Goal: Task Accomplishment & Management: Use online tool/utility

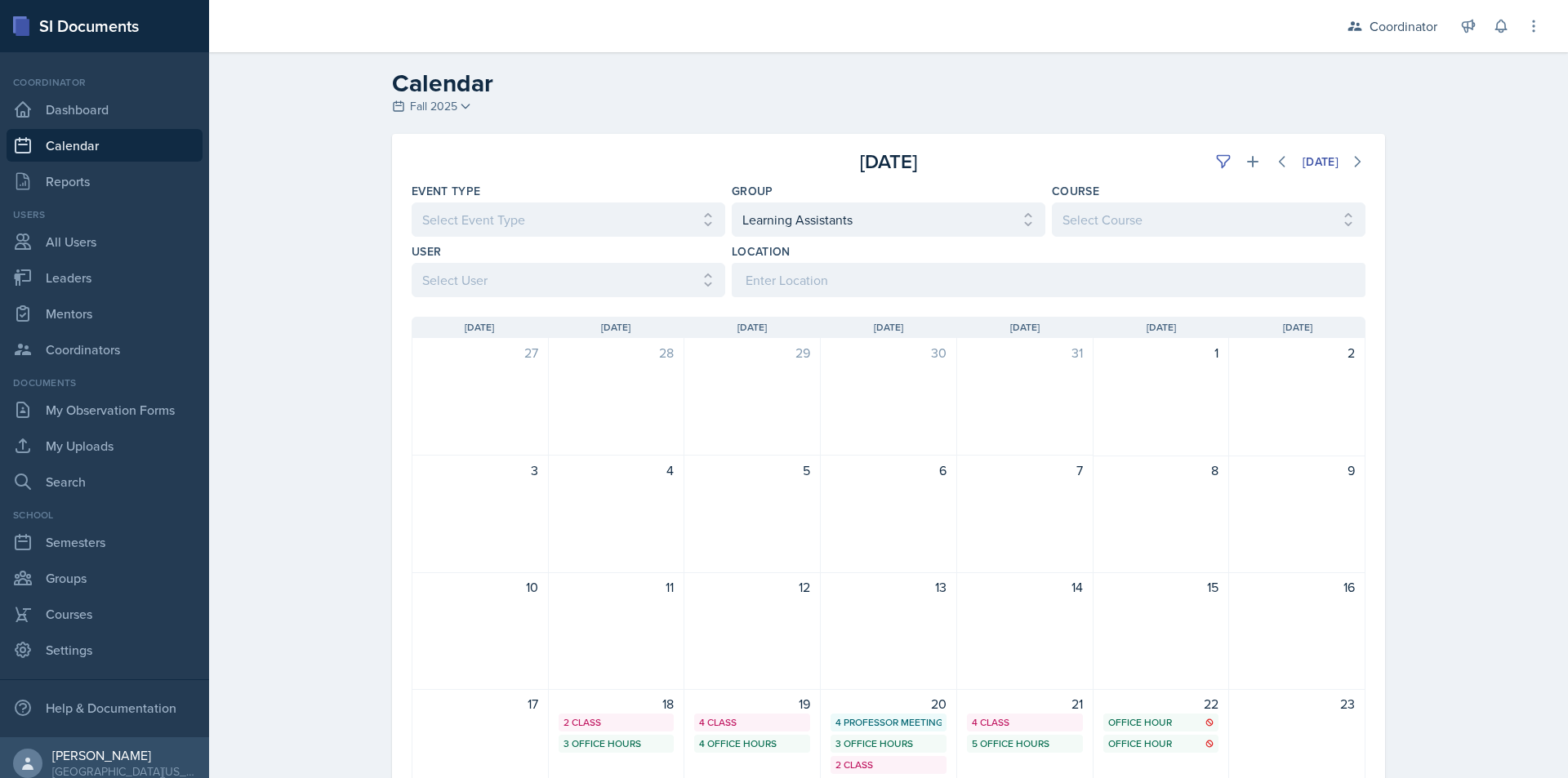
select select "19480abb-f0f7-4b68-be51-76a08af57529"
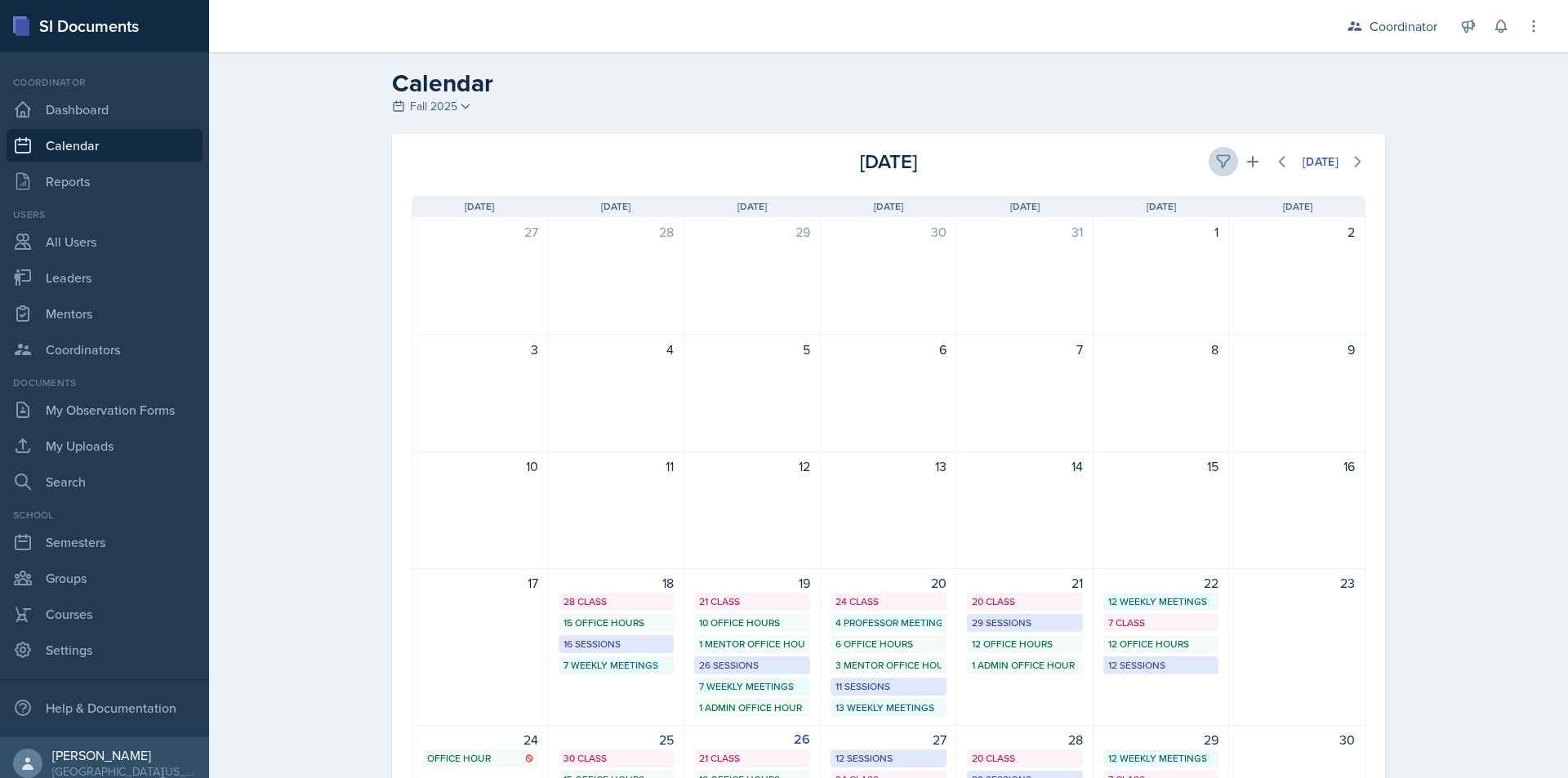
click at [1199, 160] on div "[DATE]" at bounding box center [1207, 162] width 318 height 30
click at [1208, 160] on button at bounding box center [1223, 162] width 30 height 30
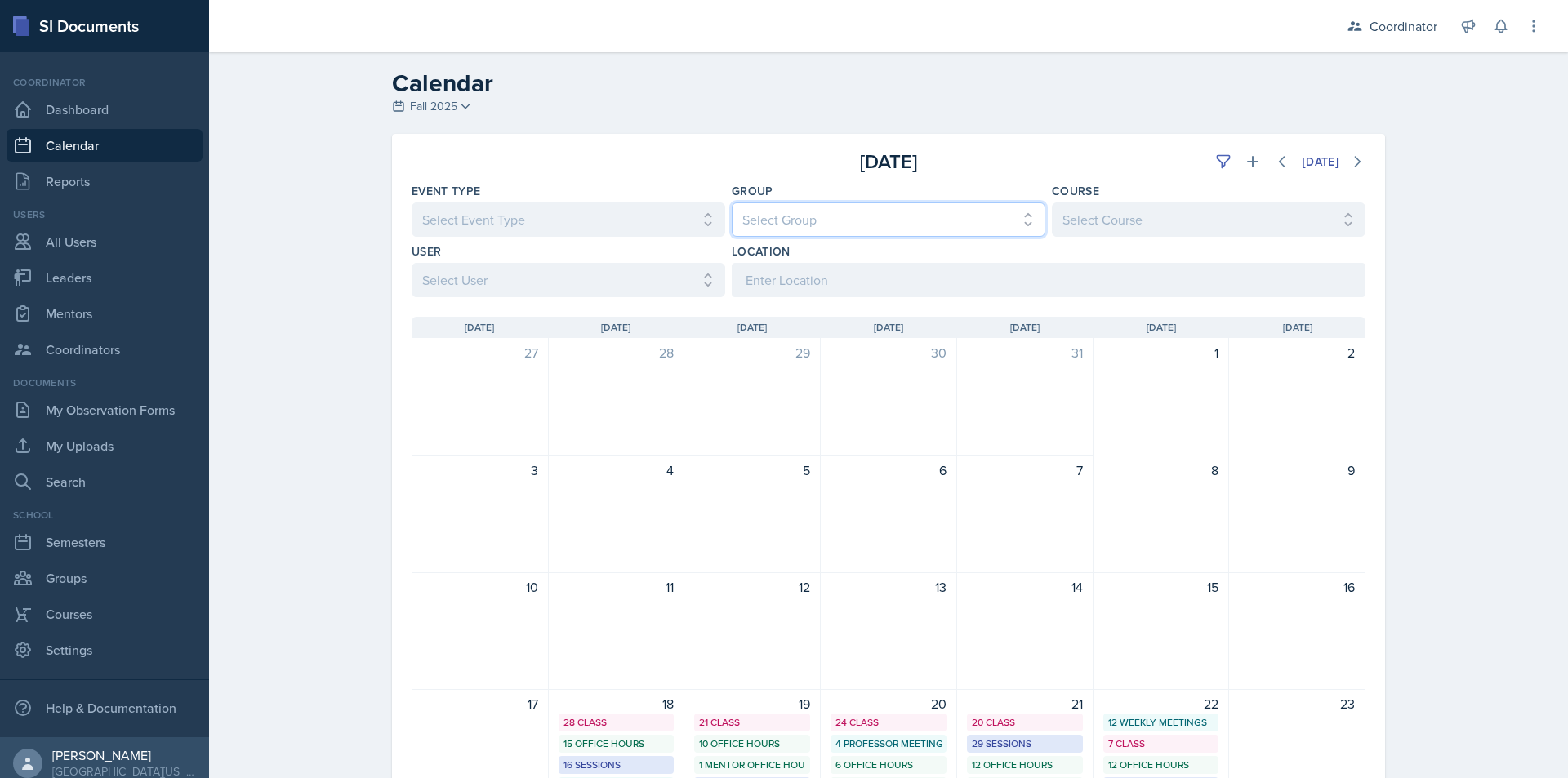
click at [773, 222] on select "Select Group All [PERSON_NAME]'s Groups [PERSON_NAME]'s Group [PERSON_NAME]'s G…" at bounding box center [889, 220] width 313 height 34
select select "19480abb-f0f7-4b68-be51-76a08af57529"
click at [732, 203] on select "Select Group All [PERSON_NAME]'s Groups [PERSON_NAME]'s Group [PERSON_NAME]'s G…" at bounding box center [889, 220] width 313 height 34
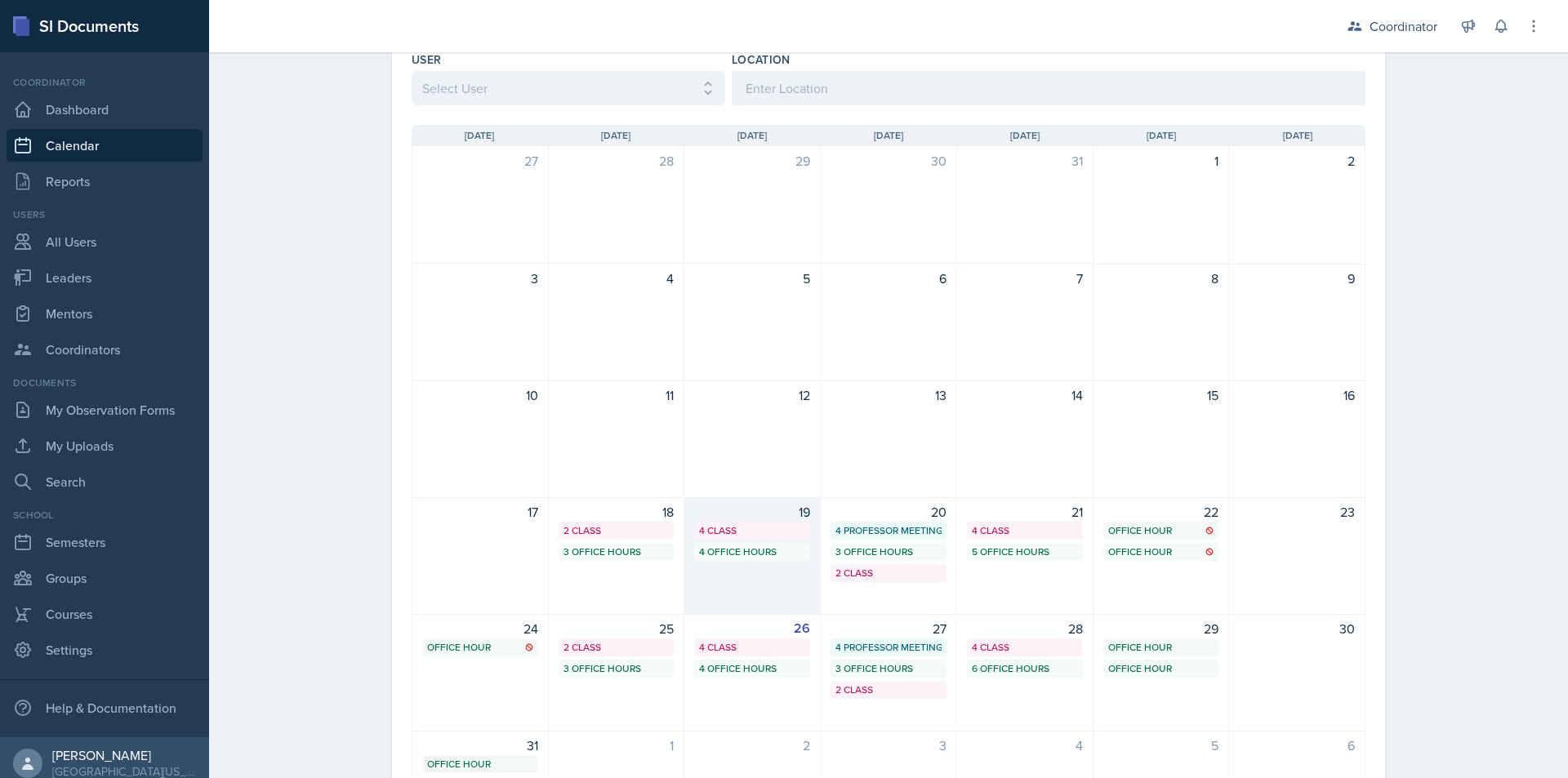
scroll to position [320, 0]
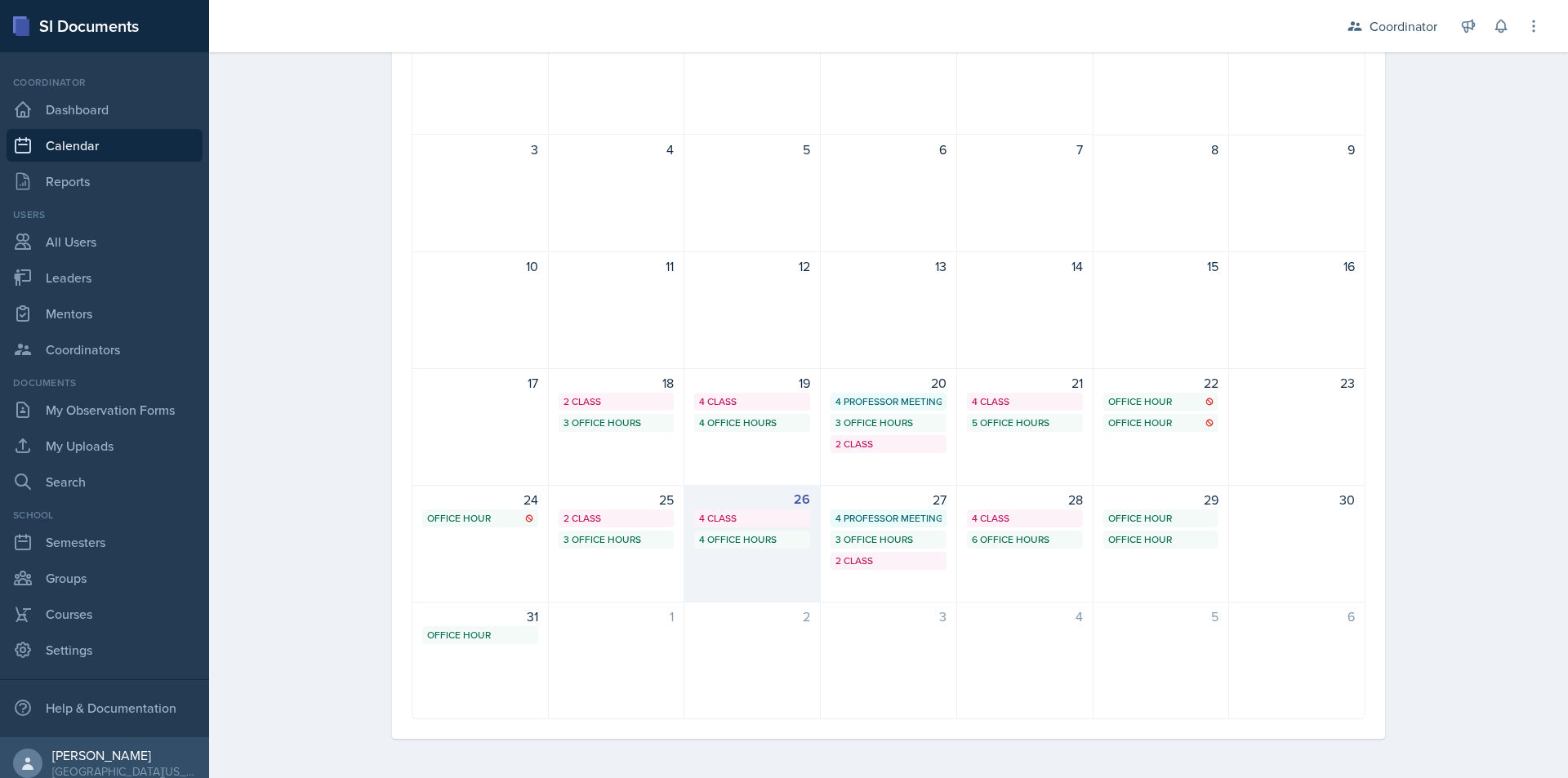
click at [763, 550] on div "26 4 Class 4 Office Hours" at bounding box center [752, 543] width 136 height 118
